Goal: Task Accomplishment & Management: Use online tool/utility

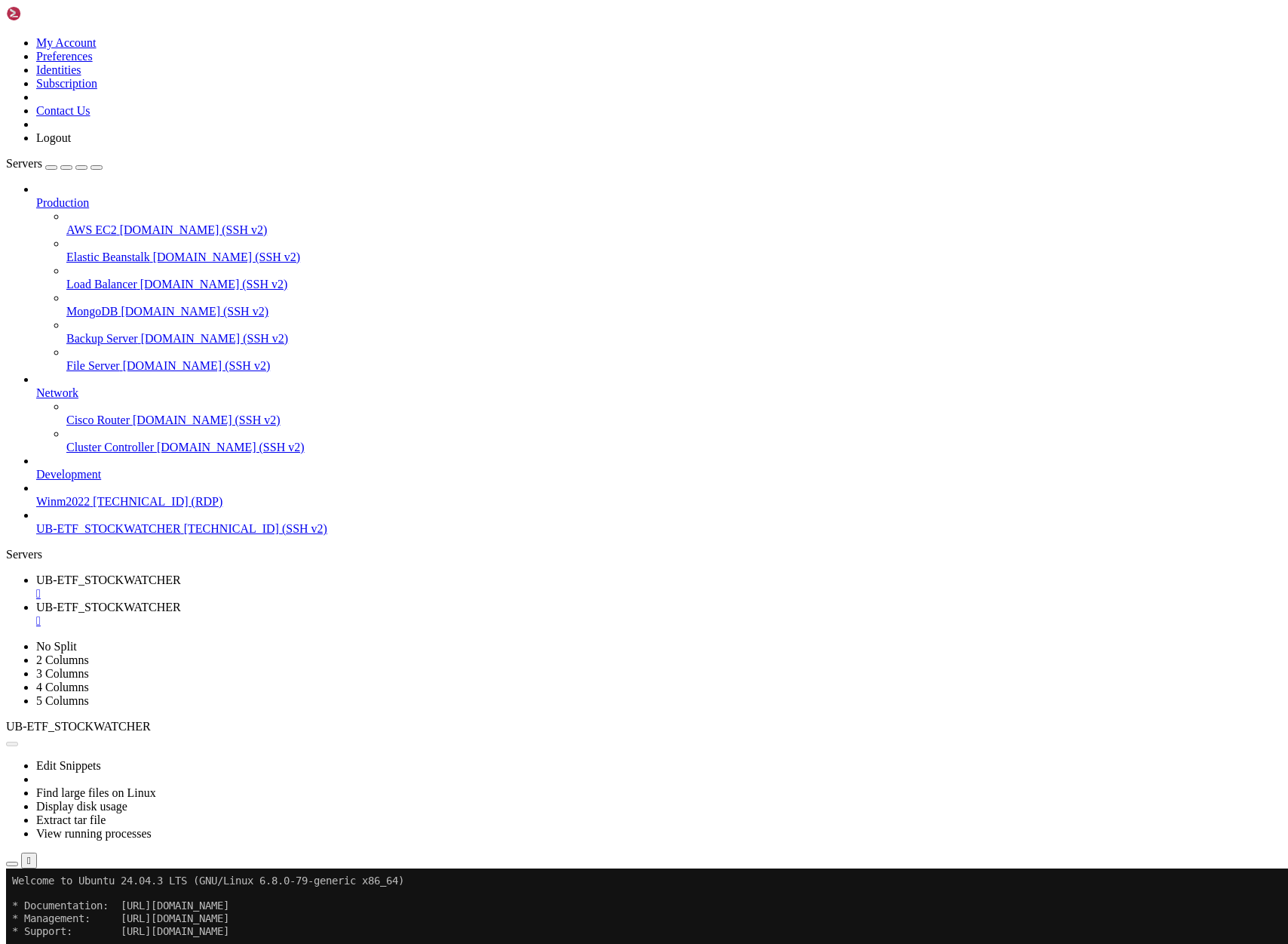
scroll to position [179227, 0]
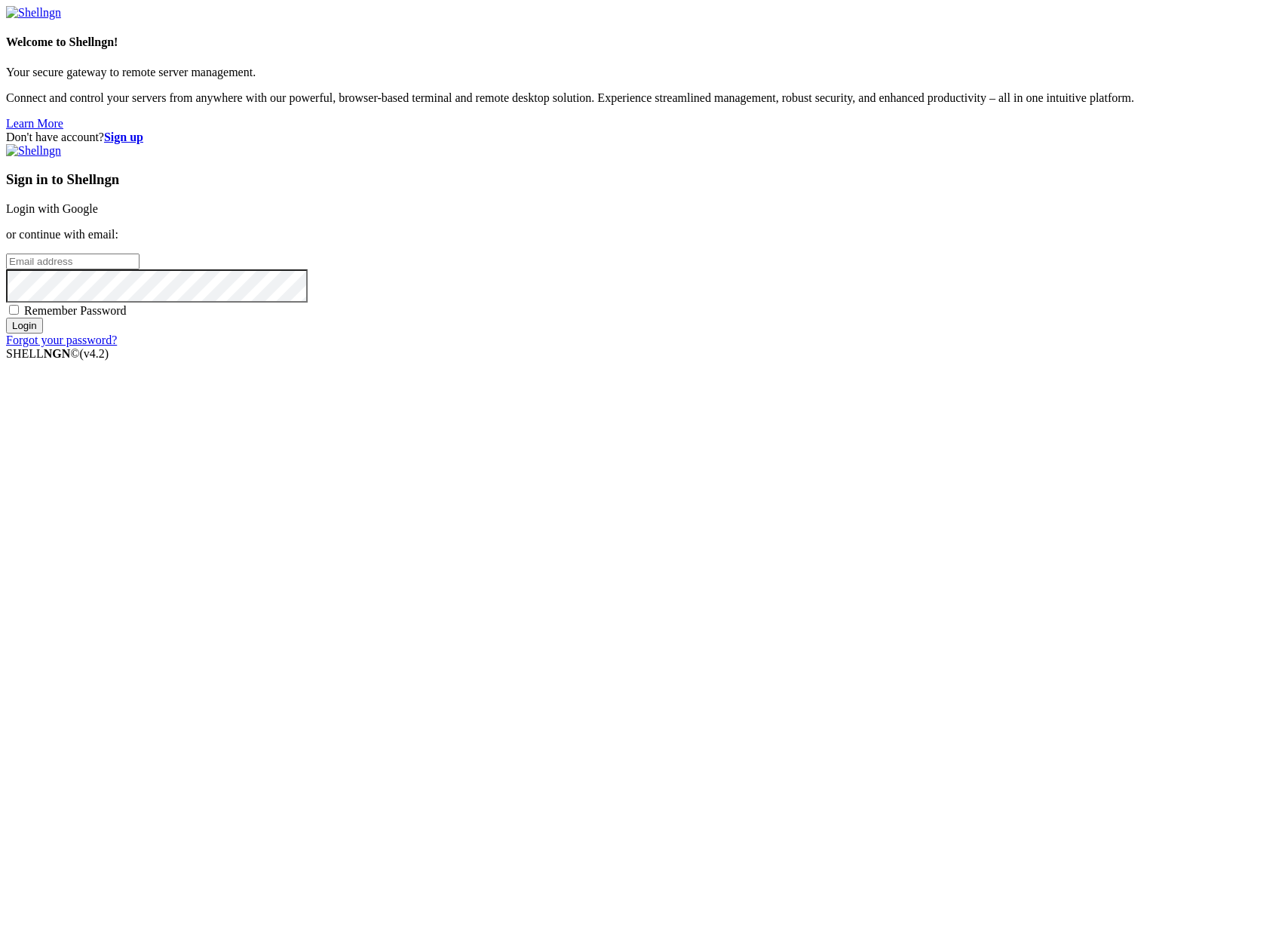
click at [139, 269] on input "email" at bounding box center [73, 261] width 133 height 15
type input "[PERSON_NAME][EMAIL_ADDRESS][DOMAIN_NAME]"
click at [6, 318] on input "Login" at bounding box center [25, 325] width 37 height 15
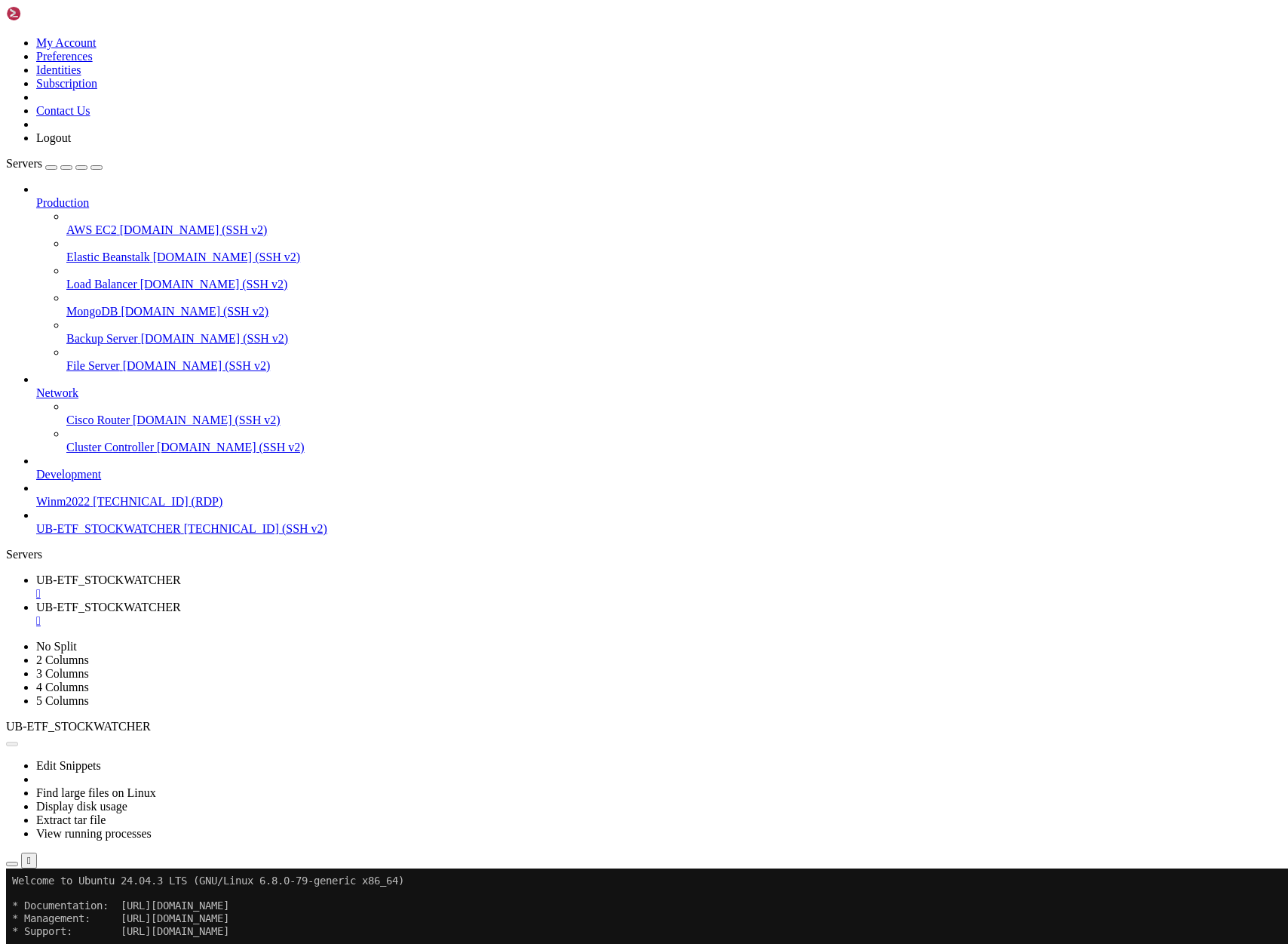
scroll to position [218294, 0]
